Goal: Find specific page/section: Find specific page/section

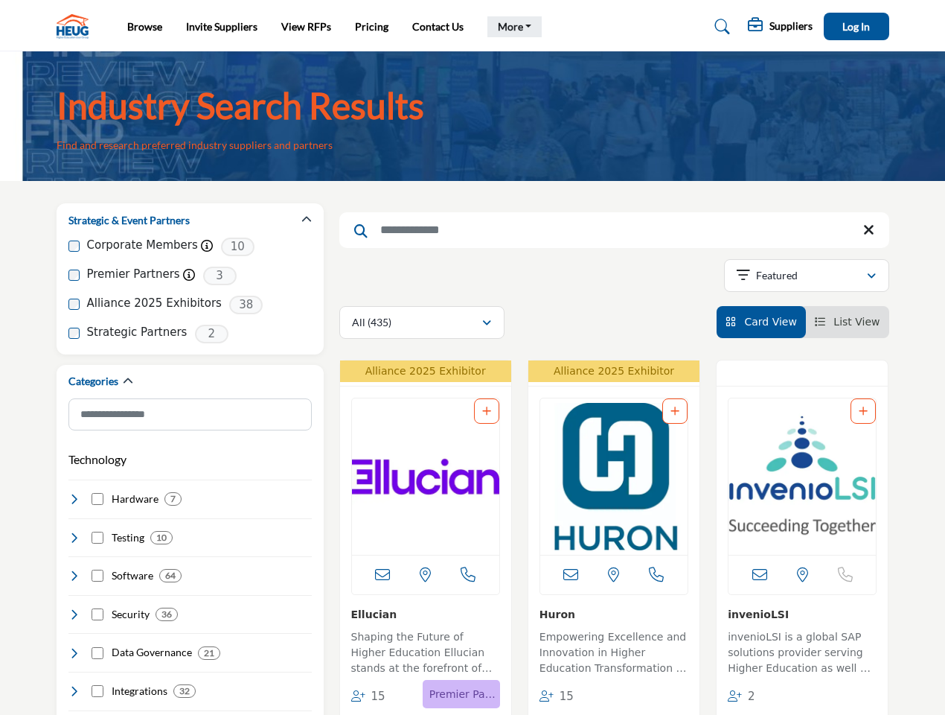
click at [511, 27] on link "More" at bounding box center [515, 26] width 55 height 21
click at [857, 26] on span "Log In" at bounding box center [857, 26] width 28 height 13
click at [307, 220] on icon "button" at bounding box center [306, 219] width 10 height 10
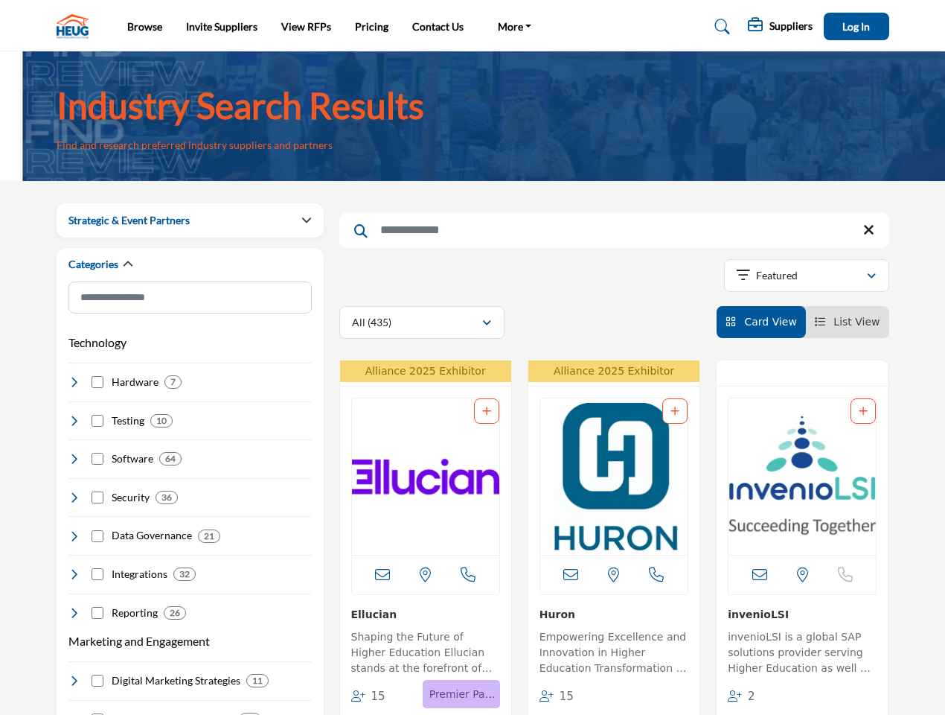
click at [190, 275] on div "Categories" at bounding box center [189, 265] width 243 height 34
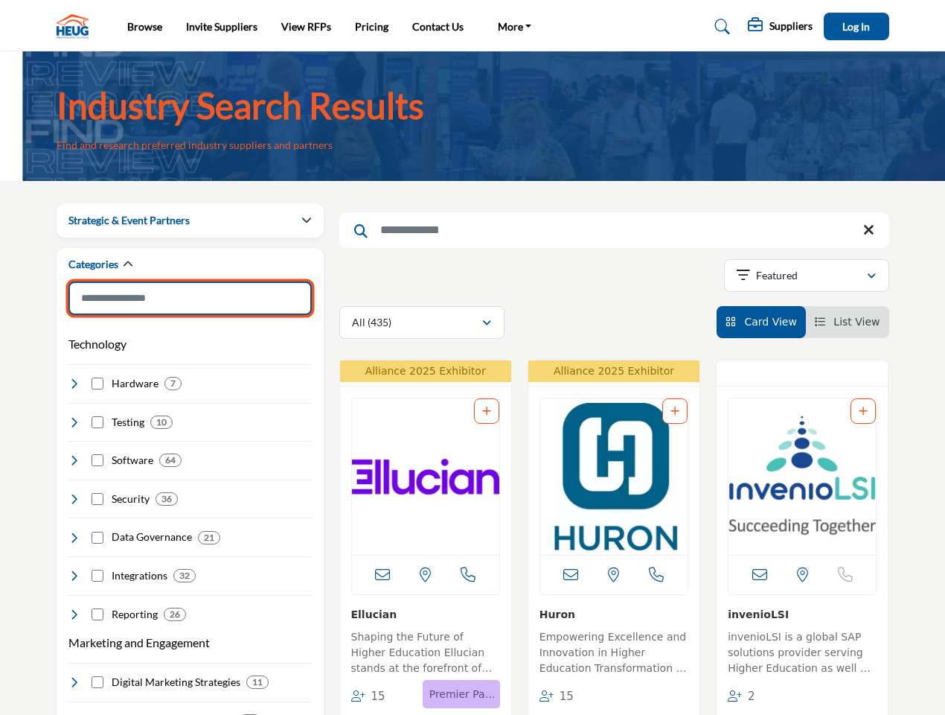
click at [190, 304] on input "Search Category" at bounding box center [189, 297] width 243 height 33
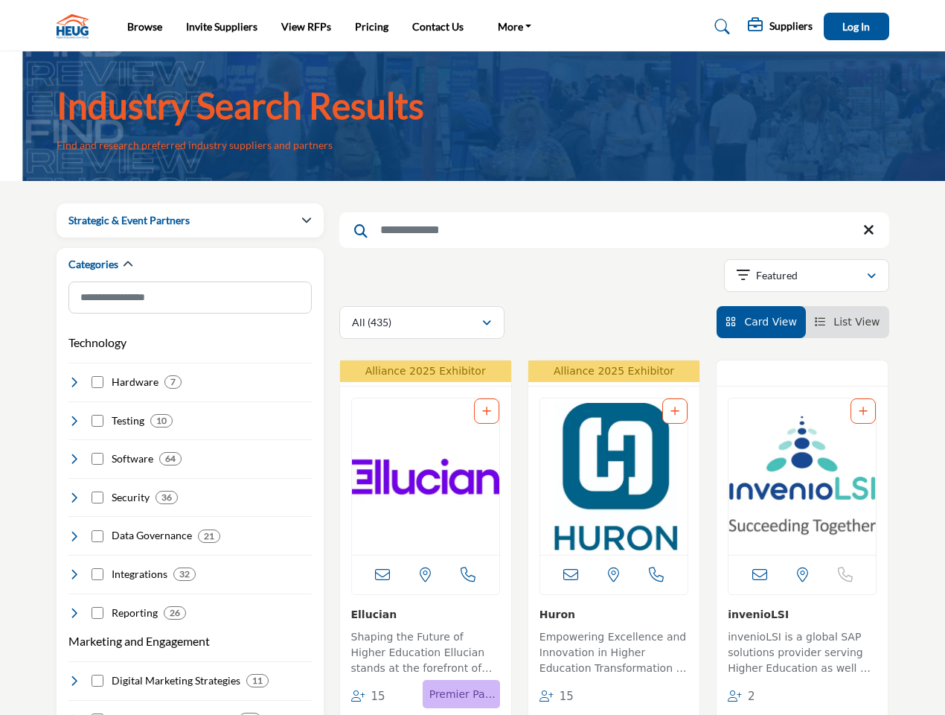
click at [190, 333] on div "Technology Clear Hardware 7" at bounding box center [189, 473] width 243 height 294
click at [127, 381] on h4 "Hardware" at bounding box center [135, 381] width 47 height 15
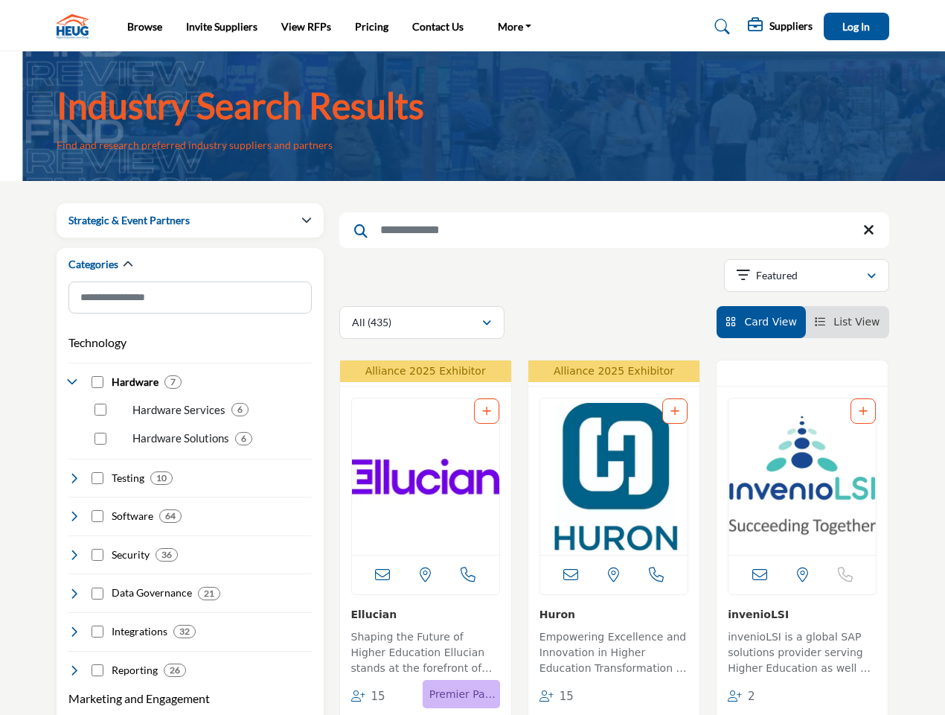
click at [124, 547] on h4 "Security" at bounding box center [131, 554] width 38 height 15
click at [121, 537] on div "Security 36" at bounding box center [189, 549] width 243 height 28
